Goal: Task Accomplishment & Management: Manage account settings

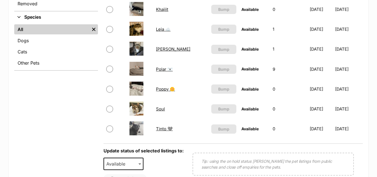
scroll to position [195, 0]
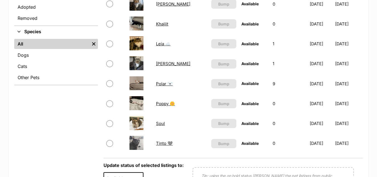
click at [175, 105] on link "Poppy 🌼" at bounding box center [165, 103] width 19 height 5
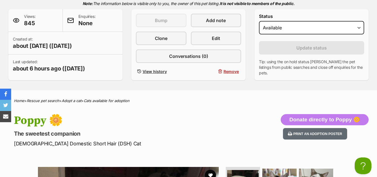
scroll to position [117, 0]
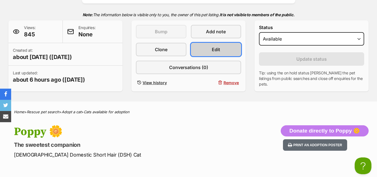
click at [210, 48] on link "Edit" at bounding box center [216, 49] width 51 height 13
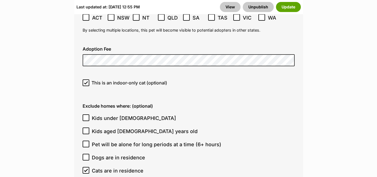
scroll to position [1486, 0]
click at [290, 9] on button "Update" at bounding box center [288, 7] width 25 height 10
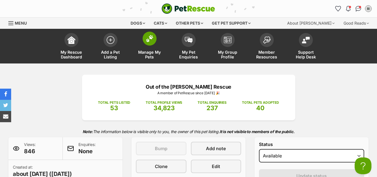
click at [151, 42] on img at bounding box center [150, 38] width 8 height 7
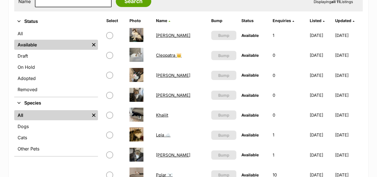
scroll to position [124, 0]
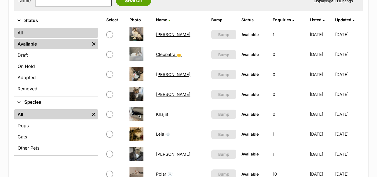
click at [40, 35] on link "All" at bounding box center [56, 33] width 84 height 10
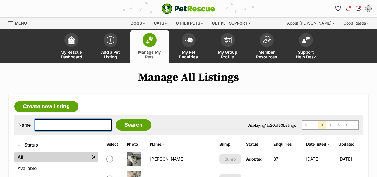
click at [82, 124] on input "text" at bounding box center [73, 125] width 77 height 12
type input "pumpkin"
click at [116, 119] on input "Search" at bounding box center [133, 124] width 35 height 11
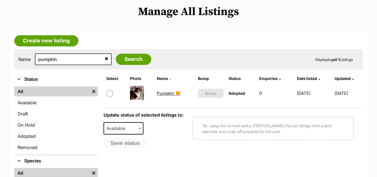
click at [171, 93] on link "Pumpkin 🧡" at bounding box center [169, 92] width 24 height 5
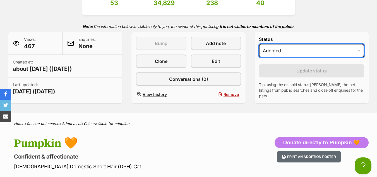
click at [272, 51] on select "Draft Available On hold Adopted" at bounding box center [311, 50] width 105 height 13
select select "active"
click at [259, 44] on select "Draft Available On hold Adopted" at bounding box center [311, 50] width 105 height 13
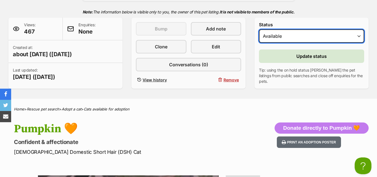
scroll to position [109, 0]
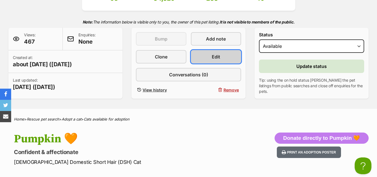
click at [230, 53] on link "Edit" at bounding box center [216, 56] width 51 height 13
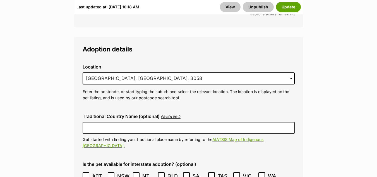
scroll to position [1364, 0]
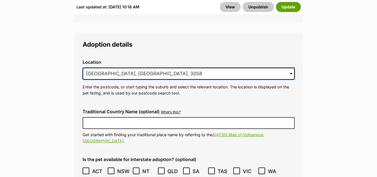
drag, startPoint x: 211, startPoint y: 62, endPoint x: 62, endPoint y: 57, distance: 149.1
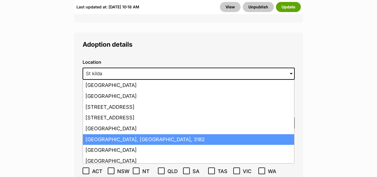
click at [142, 134] on li "[GEOGRAPHIC_DATA], [GEOGRAPHIC_DATA], 3182" at bounding box center [188, 139] width 211 height 11
type input "[GEOGRAPHIC_DATA], [GEOGRAPHIC_DATA], 3182"
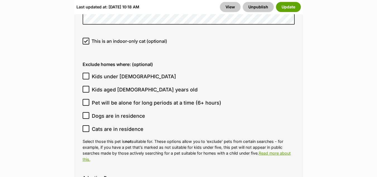
scroll to position [1559, 0]
click at [290, 3] on button "Update" at bounding box center [288, 7] width 25 height 10
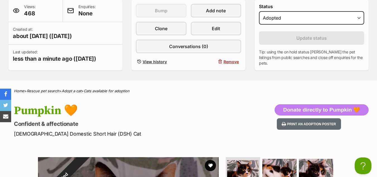
scroll to position [98, 0]
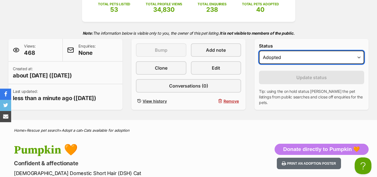
click at [295, 57] on select "Draft Available On hold Adopted" at bounding box center [311, 57] width 105 height 13
select select "active"
click at [259, 51] on select "Draft Available On hold Adopted" at bounding box center [311, 57] width 105 height 13
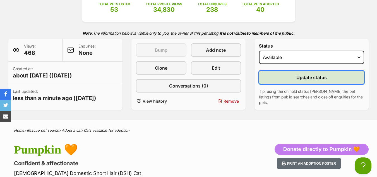
click at [300, 77] on span "Update status" at bounding box center [311, 77] width 30 height 7
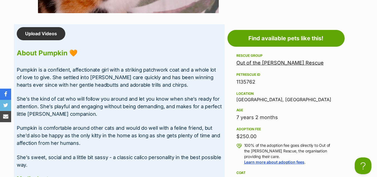
scroll to position [463, 0]
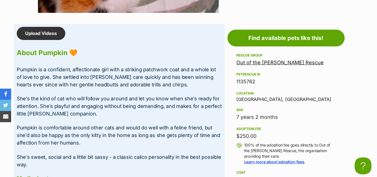
click at [188, 103] on p "She’s the kind of cat who will follow you around and let you know when she’s re…" at bounding box center [119, 106] width 205 height 23
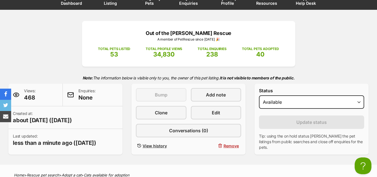
scroll to position [0, 0]
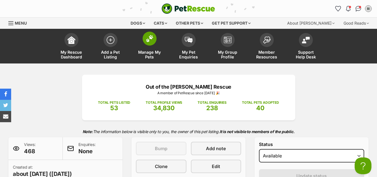
click at [149, 39] on img at bounding box center [150, 38] width 8 height 7
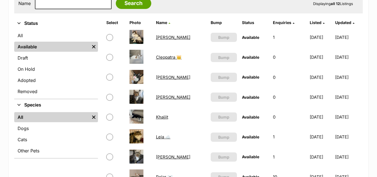
scroll to position [122, 0]
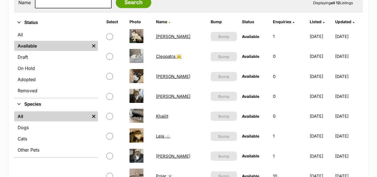
click at [167, 135] on link "Leia ☁️" at bounding box center [163, 135] width 15 height 5
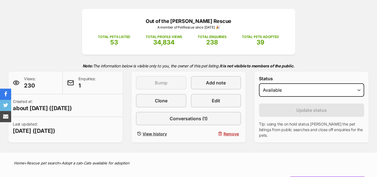
scroll to position [80, 0]
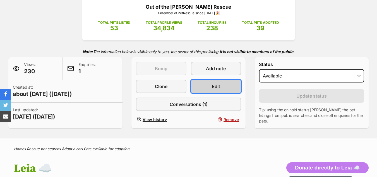
click at [224, 84] on link "Edit" at bounding box center [216, 86] width 51 height 13
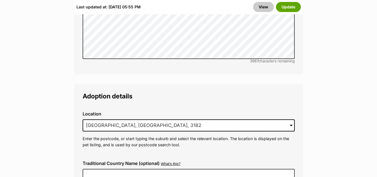
scroll to position [1308, 0]
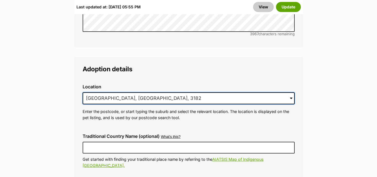
drag, startPoint x: 172, startPoint y: 87, endPoint x: 8, endPoint y: 85, distance: 164.1
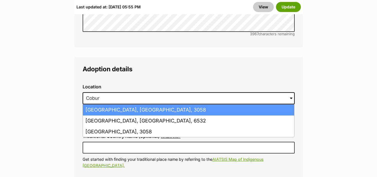
click at [94, 104] on li "Coburg, Victoria, 3058" at bounding box center [188, 109] width 211 height 11
type input "Coburg, Victoria, 3058"
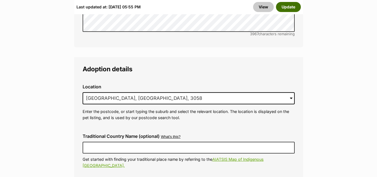
click at [283, 10] on button "Update" at bounding box center [288, 7] width 25 height 10
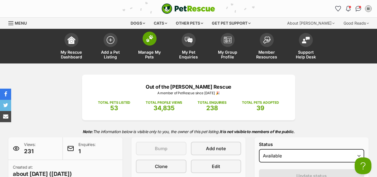
click at [151, 44] on span at bounding box center [150, 39] width 14 height 14
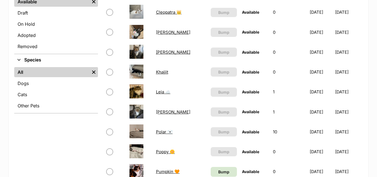
scroll to position [165, 0]
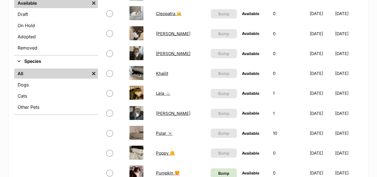
click at [163, 56] on link "[PERSON_NAME]" at bounding box center [173, 53] width 34 height 5
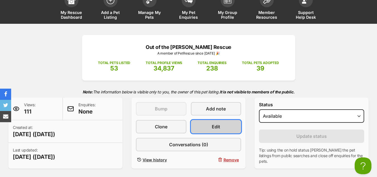
click at [221, 129] on link "Edit" at bounding box center [216, 126] width 51 height 13
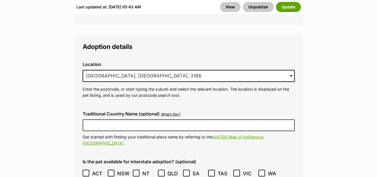
scroll to position [1331, 0]
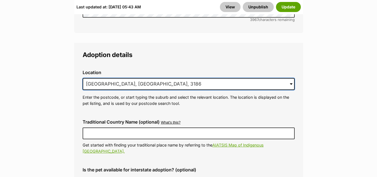
drag, startPoint x: 163, startPoint y: 59, endPoint x: 90, endPoint y: 74, distance: 74.5
click at [90, 74] on div "Location 1 options available. Arrow down to browse or start typing to filter. […" at bounding box center [188, 87] width 221 height 45
type input "B"
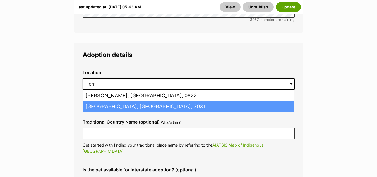
click at [111, 101] on li "[GEOGRAPHIC_DATA], [GEOGRAPHIC_DATA], 3031" at bounding box center [188, 106] width 211 height 11
type input "[GEOGRAPHIC_DATA], [GEOGRAPHIC_DATA], 3031"
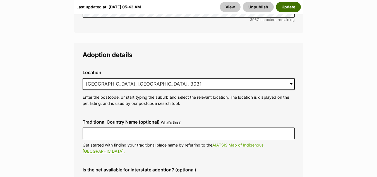
click at [289, 8] on button "Update" at bounding box center [288, 7] width 25 height 10
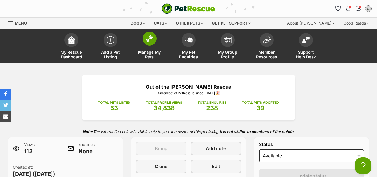
click at [154, 40] on span at bounding box center [150, 39] width 14 height 14
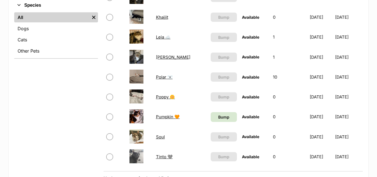
scroll to position [221, 0]
click at [218, 116] on span "Bump" at bounding box center [223, 117] width 11 height 6
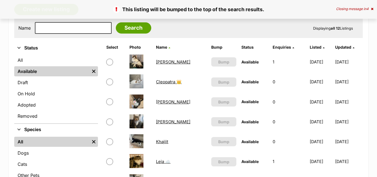
scroll to position [97, 0]
